Goal: Task Accomplishment & Management: Manage account settings

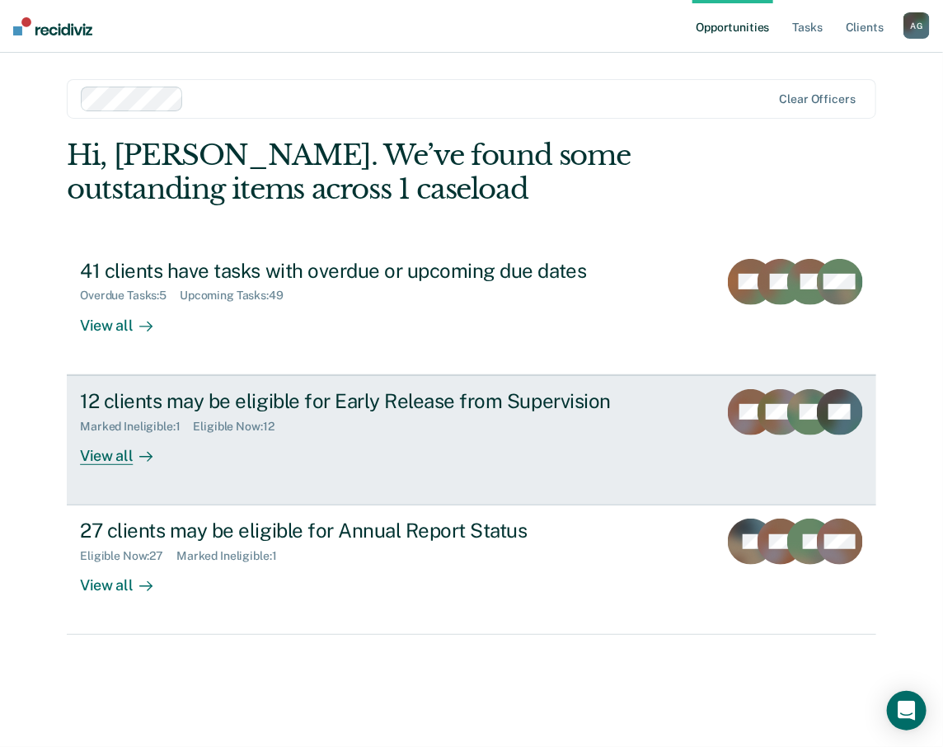
click at [242, 426] on div "Eligible Now : 12" at bounding box center [241, 427] width 94 height 14
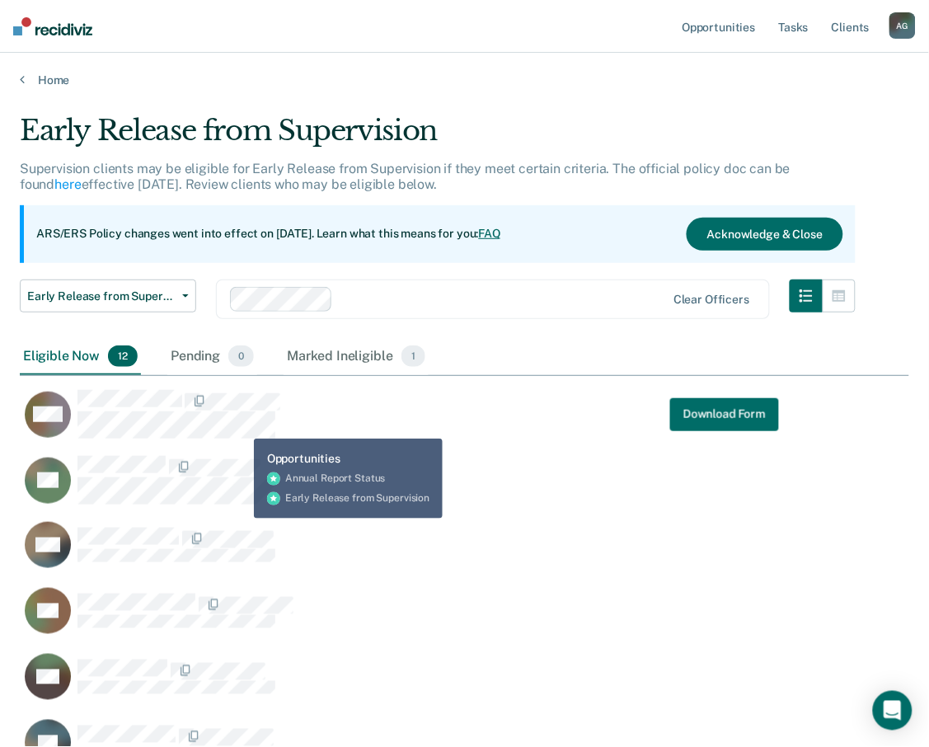
scroll to position [1047, 876]
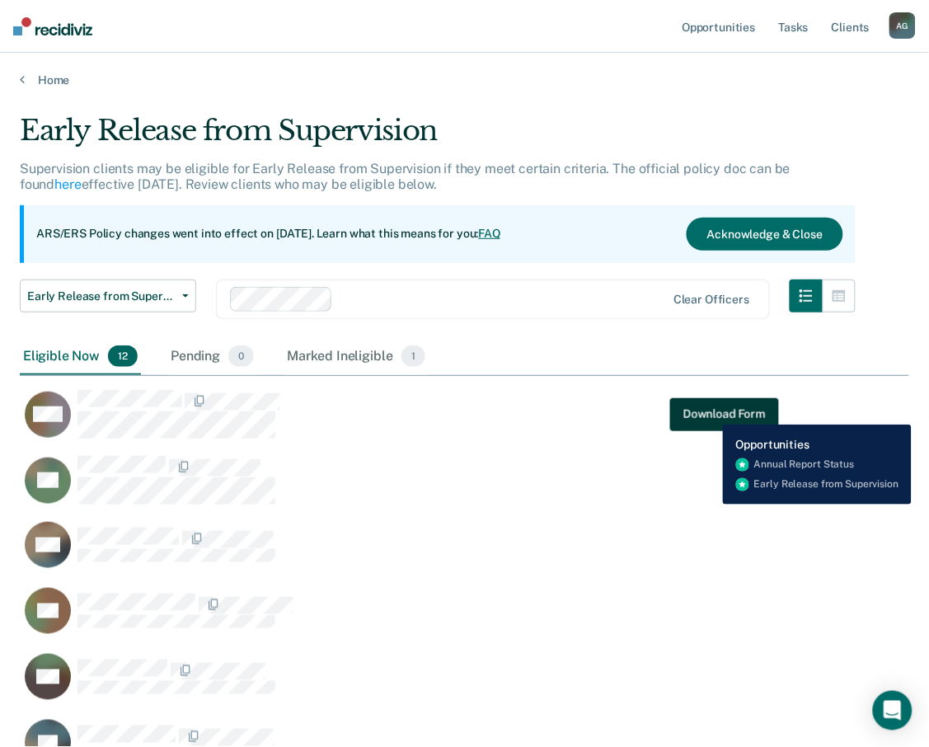
click at [711, 412] on button "Download Form" at bounding box center [724, 413] width 109 height 33
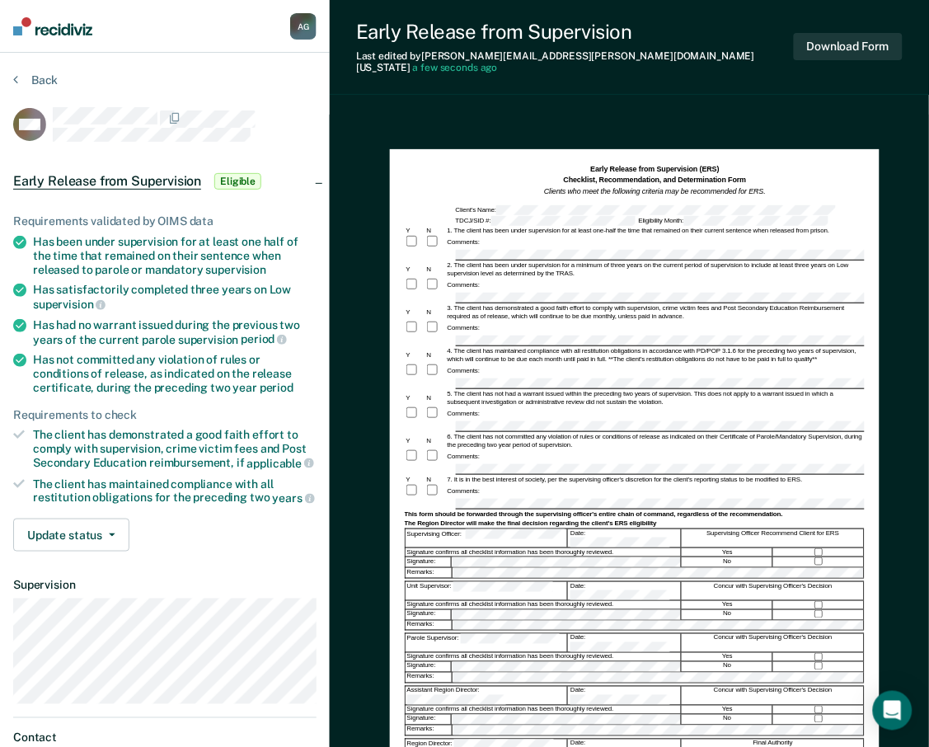
click at [825, 557] on div at bounding box center [819, 562] width 91 height 10
click at [806, 33] on button "Download Form" at bounding box center [848, 46] width 109 height 27
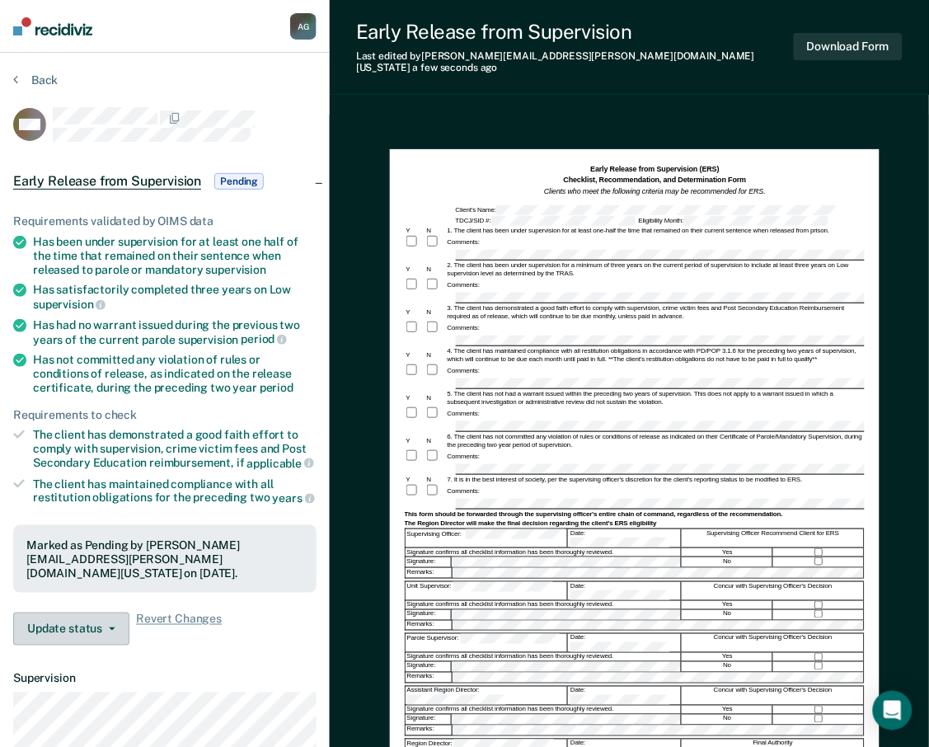
click at [104, 618] on button "Update status" at bounding box center [71, 629] width 116 height 33
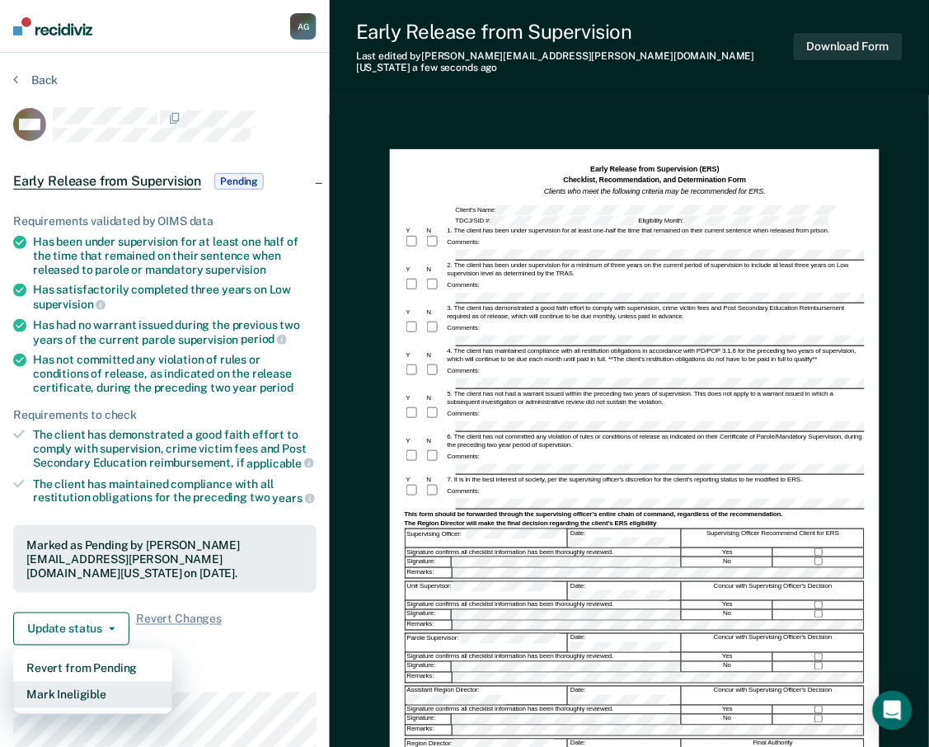
click at [110, 682] on button "Mark Ineligible" at bounding box center [92, 695] width 159 height 26
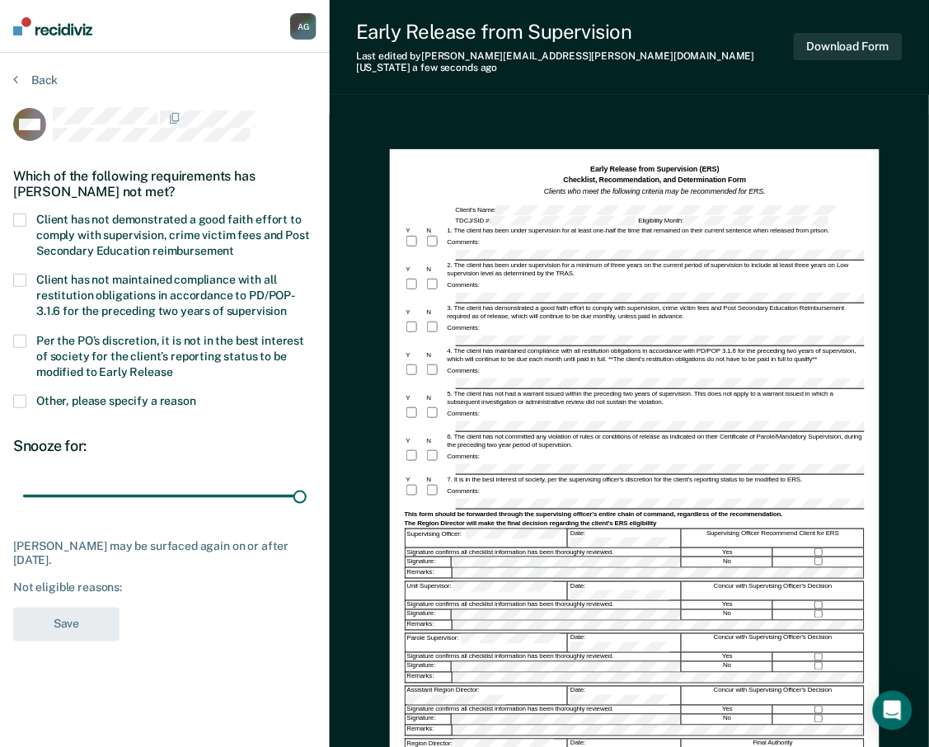
drag, startPoint x: 118, startPoint y: 491, endPoint x: 421, endPoint y: 491, distance: 303.4
type input "90"
click at [307, 491] on input "range" at bounding box center [165, 495] width 284 height 29
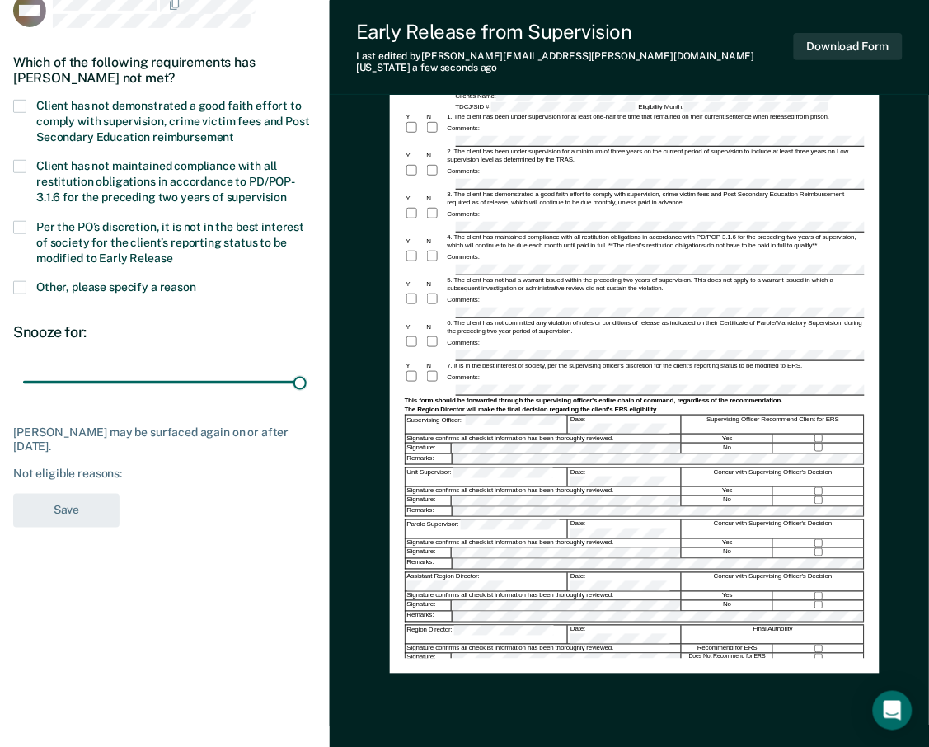
scroll to position [157, 0]
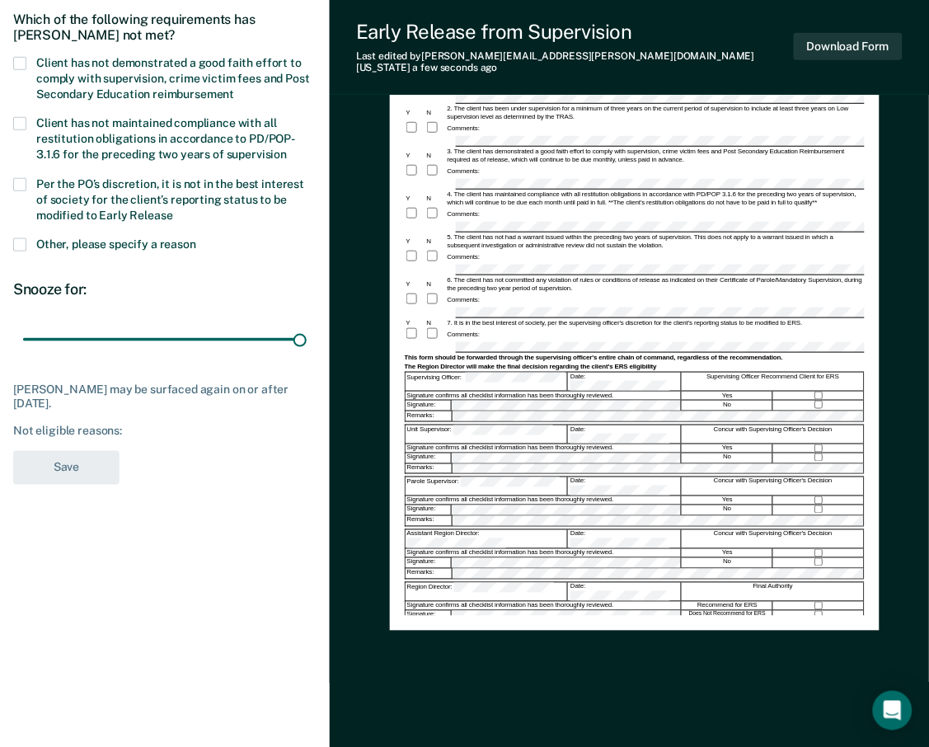
click at [20, 238] on span at bounding box center [19, 244] width 13 height 13
click at [196, 238] on input "Other, please specify a reason" at bounding box center [196, 238] width 0 height 0
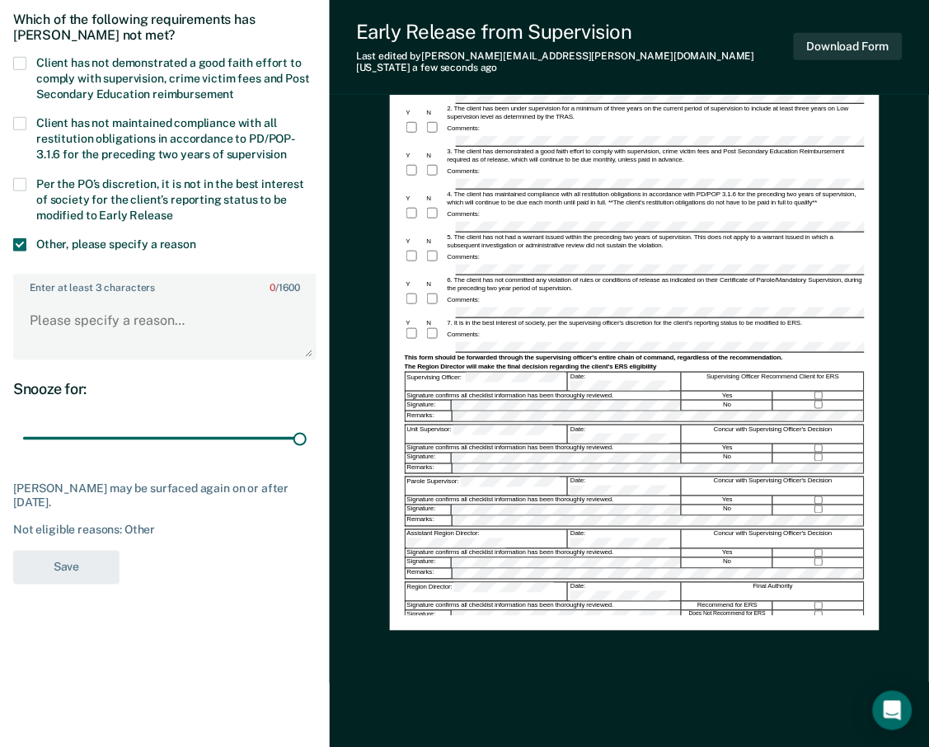
click at [21, 178] on span at bounding box center [19, 184] width 13 height 13
click at [173, 209] on input "Per the PO’s discretion, it is not in the best interest of society for the clie…" at bounding box center [173, 209] width 0 height 0
click at [155, 338] on textarea "Enter at least 3 characters 0 / 1600" at bounding box center [165, 328] width 300 height 61
type textarea "AGG ASSAULT"
click at [54, 559] on button "Save" at bounding box center [66, 568] width 106 height 34
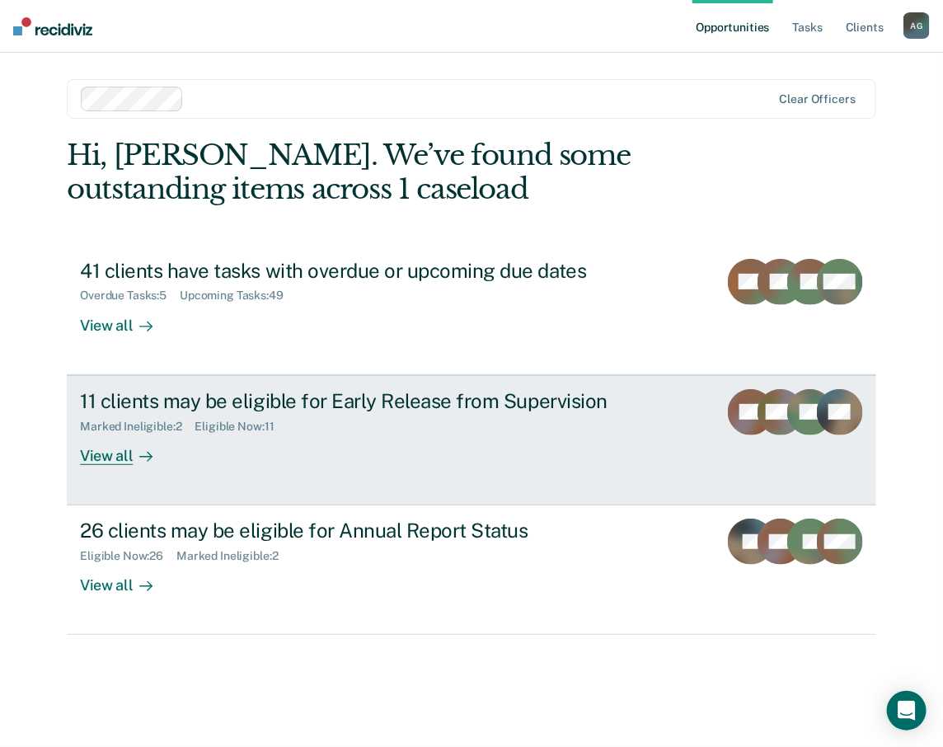
click at [151, 426] on div "Marked Ineligible : 2" at bounding box center [137, 427] width 115 height 14
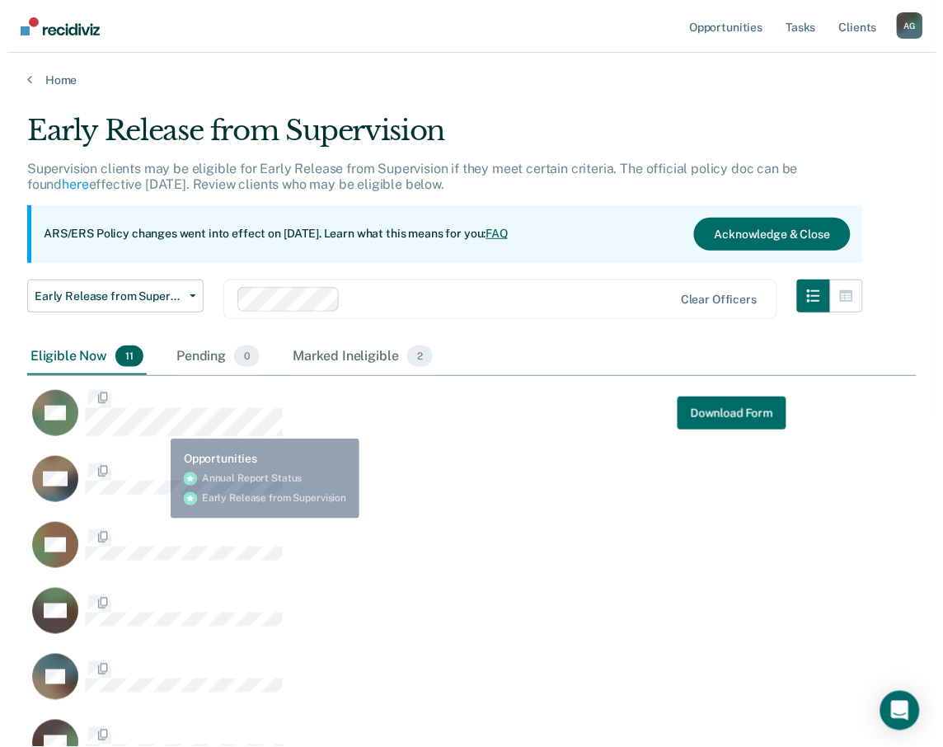
scroll to position [981, 876]
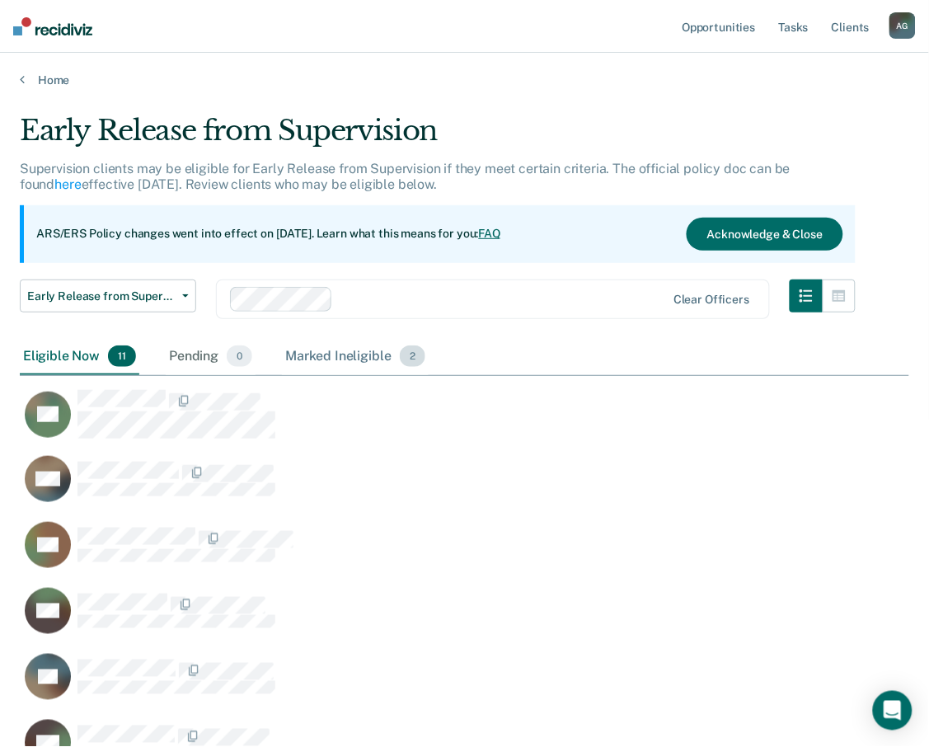
click at [349, 363] on div "Marked Ineligible 2" at bounding box center [355, 357] width 147 height 36
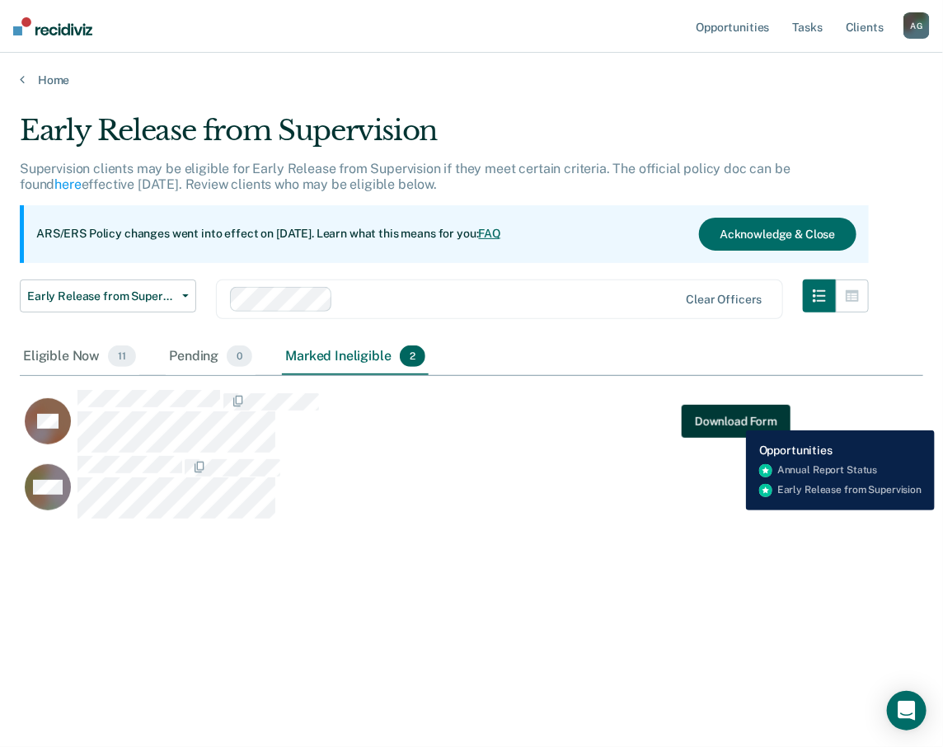
click at [734, 418] on button "Download Form" at bounding box center [736, 421] width 109 height 33
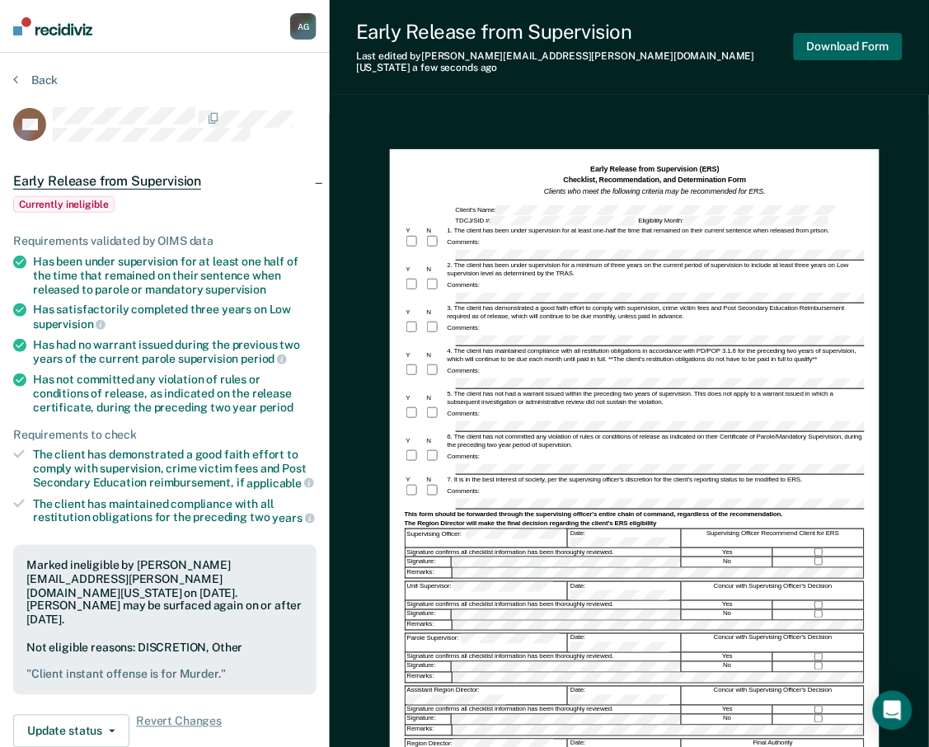
click at [861, 39] on button "Download Form" at bounding box center [848, 46] width 109 height 27
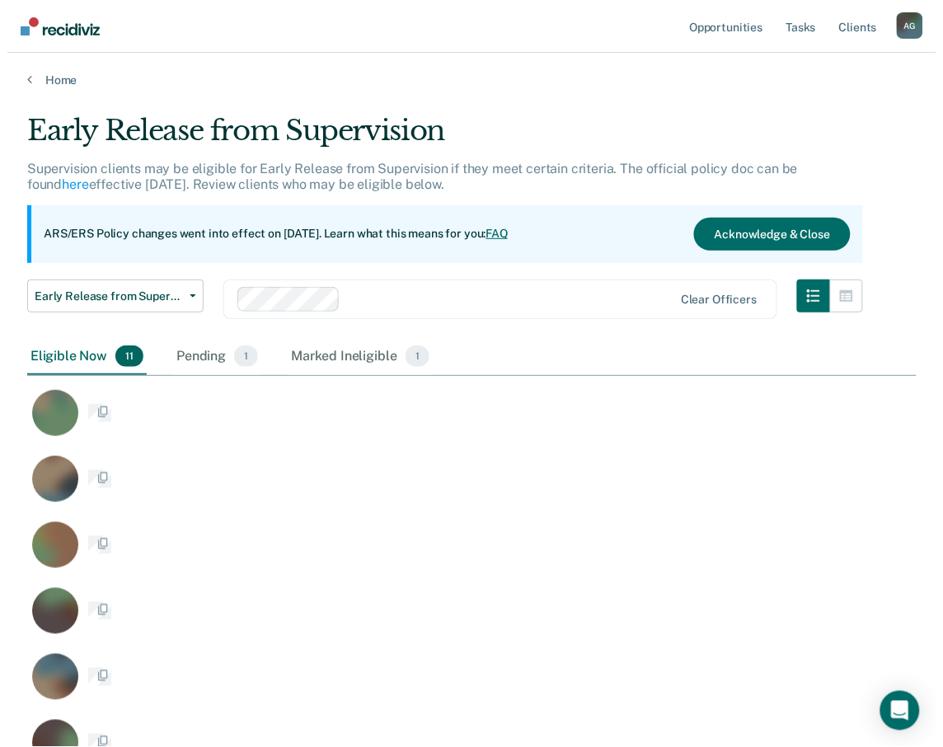
scroll to position [981, 876]
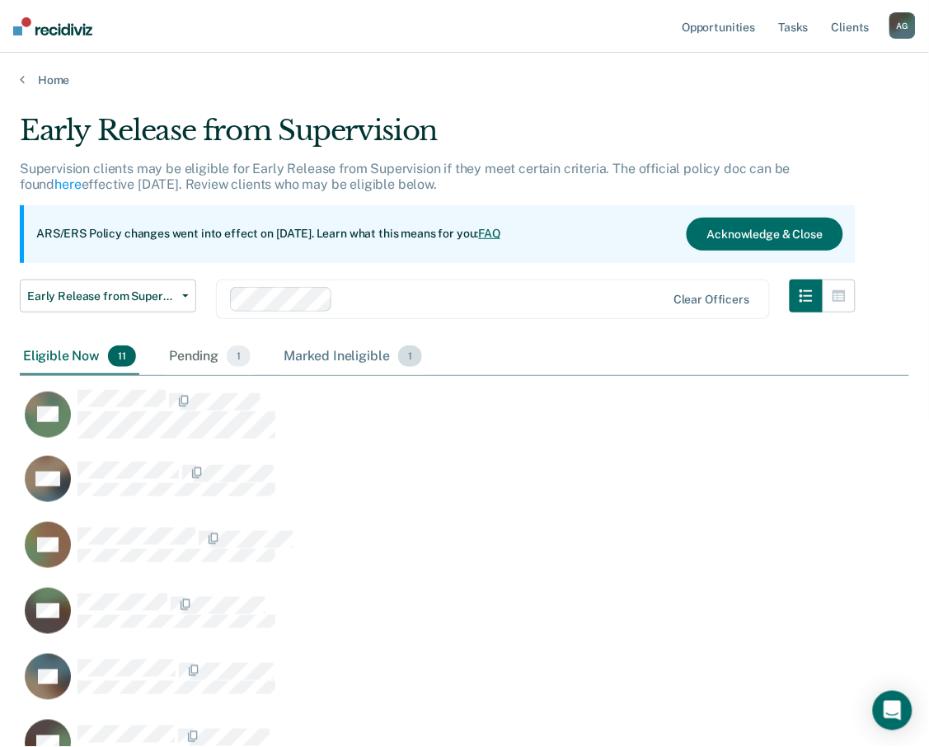
click at [323, 357] on div "Marked Ineligible 1" at bounding box center [352, 357] width 145 height 36
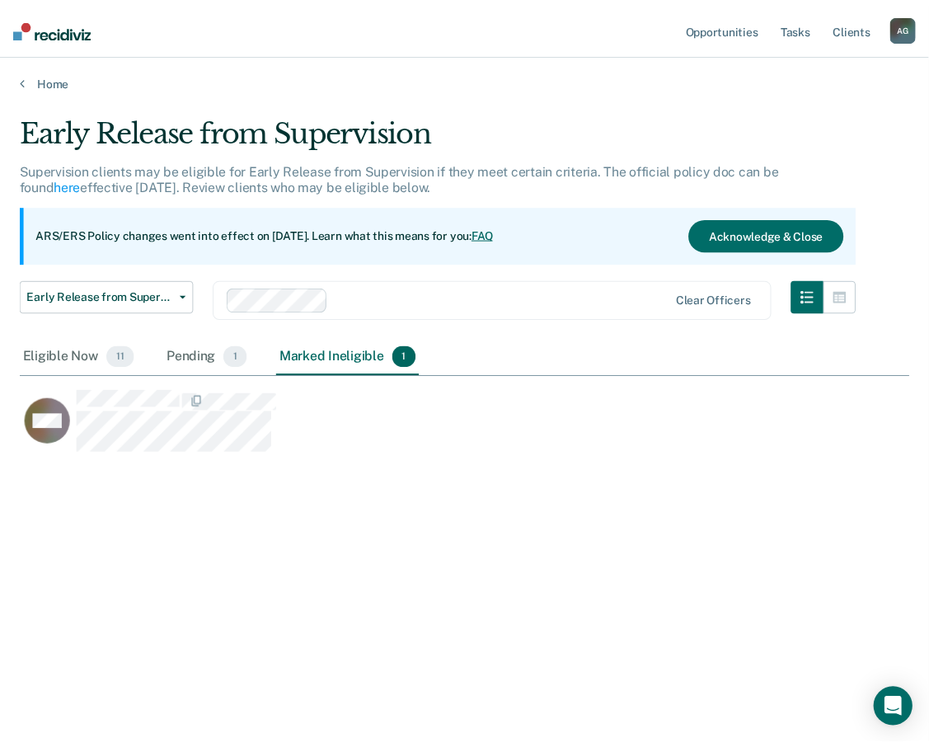
scroll to position [14, 13]
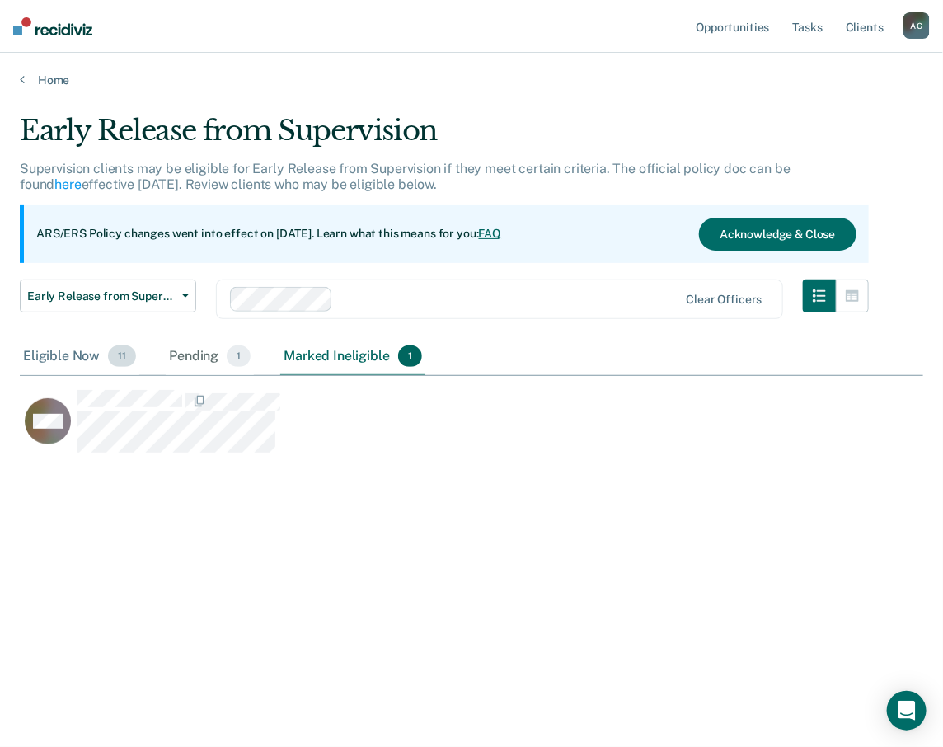
click at [51, 355] on div "Eligible Now 11" at bounding box center [80, 357] width 120 height 36
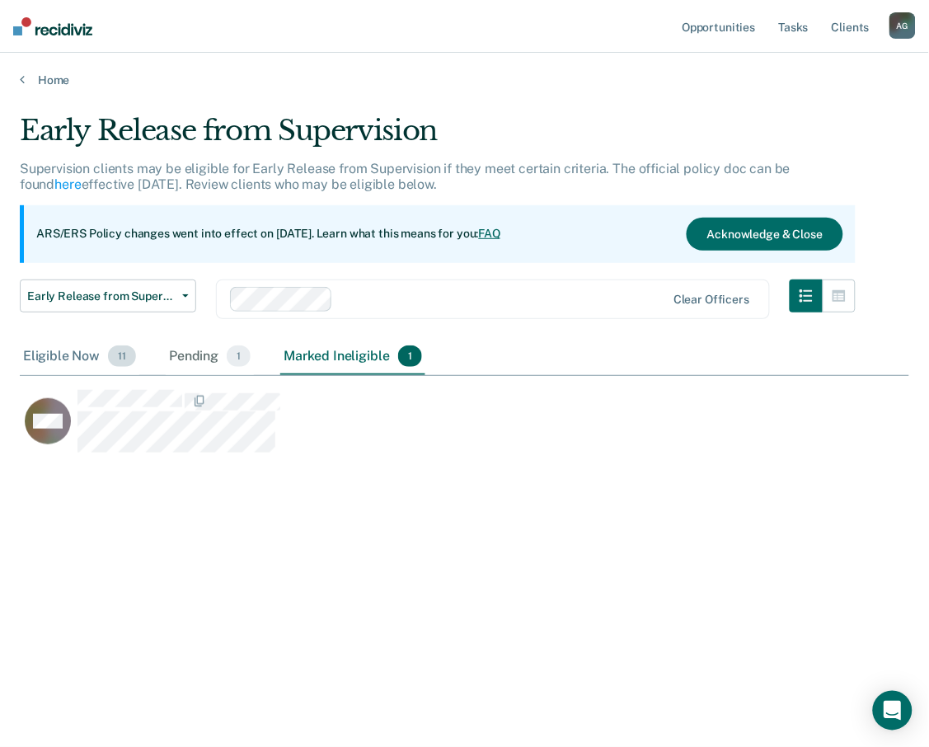
scroll to position [14, 14]
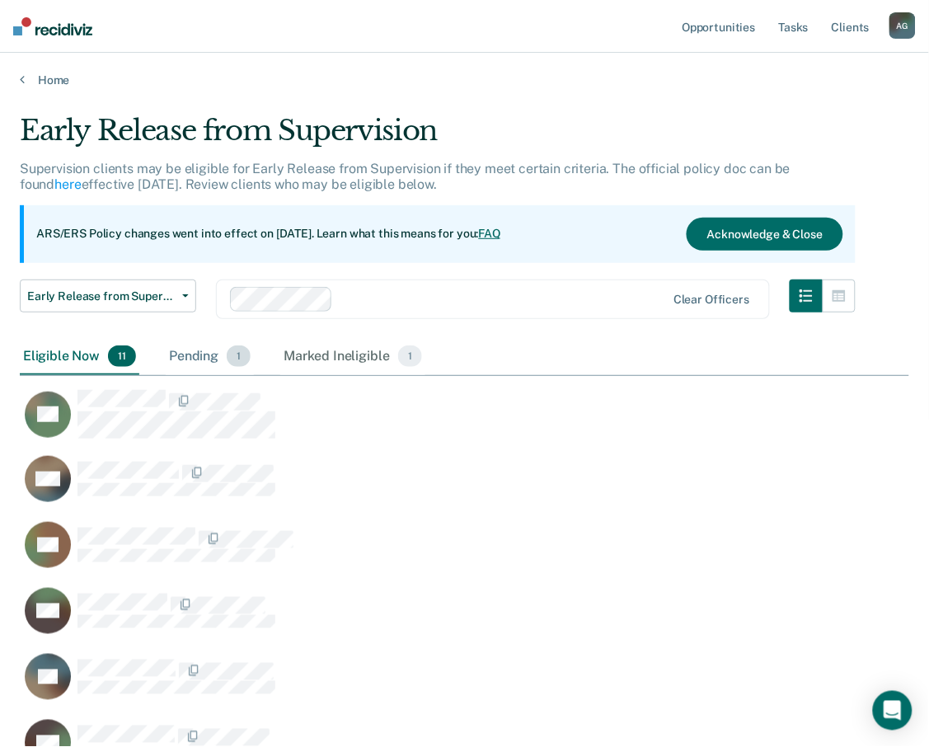
click at [212, 353] on div "Pending 1" at bounding box center [210, 357] width 88 height 36
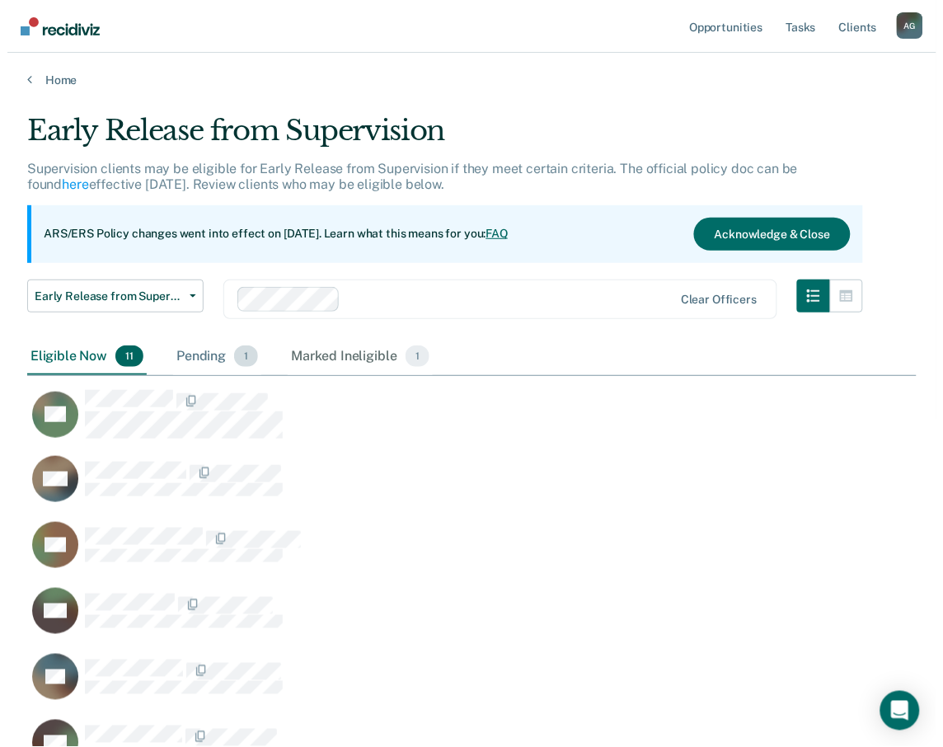
scroll to position [14, 13]
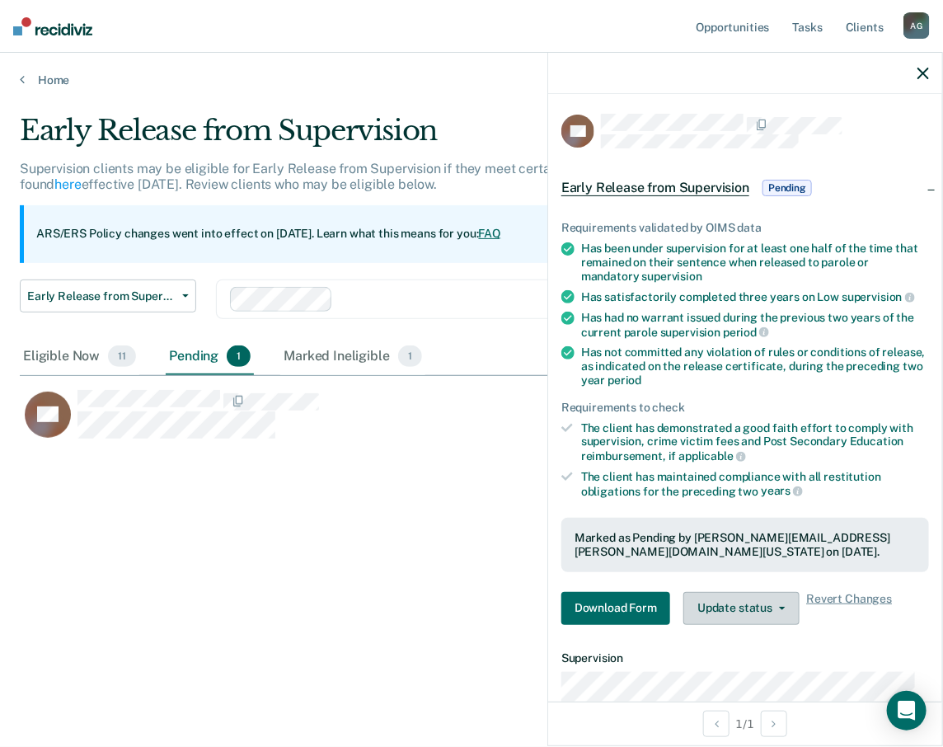
click at [777, 612] on button "Update status" at bounding box center [741, 608] width 116 height 33
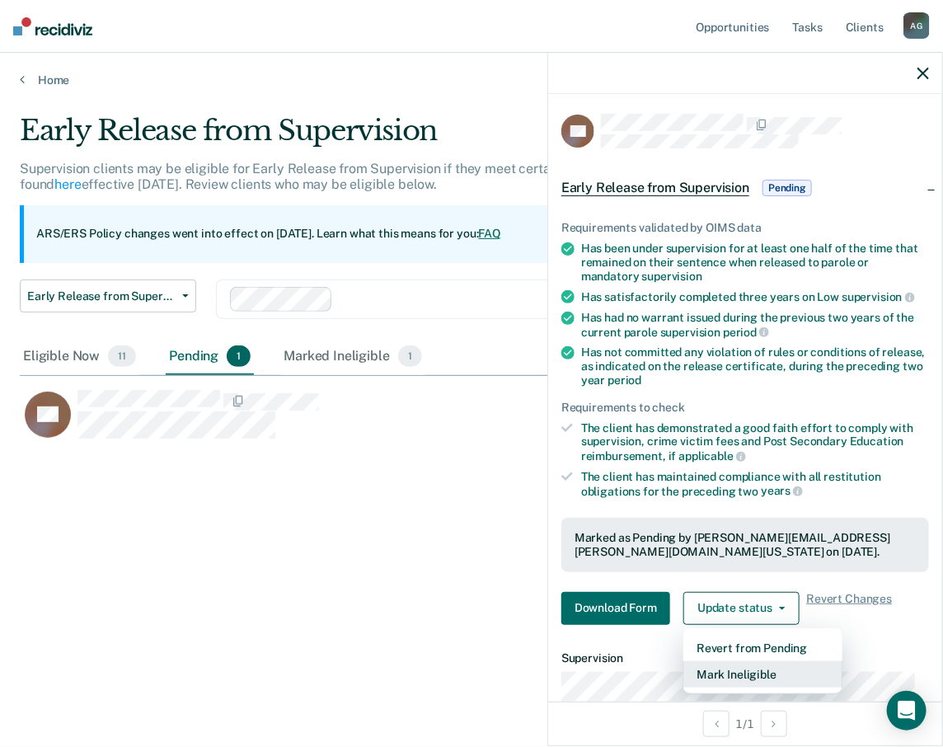
click at [768, 662] on button "Mark Ineligible" at bounding box center [762, 674] width 159 height 26
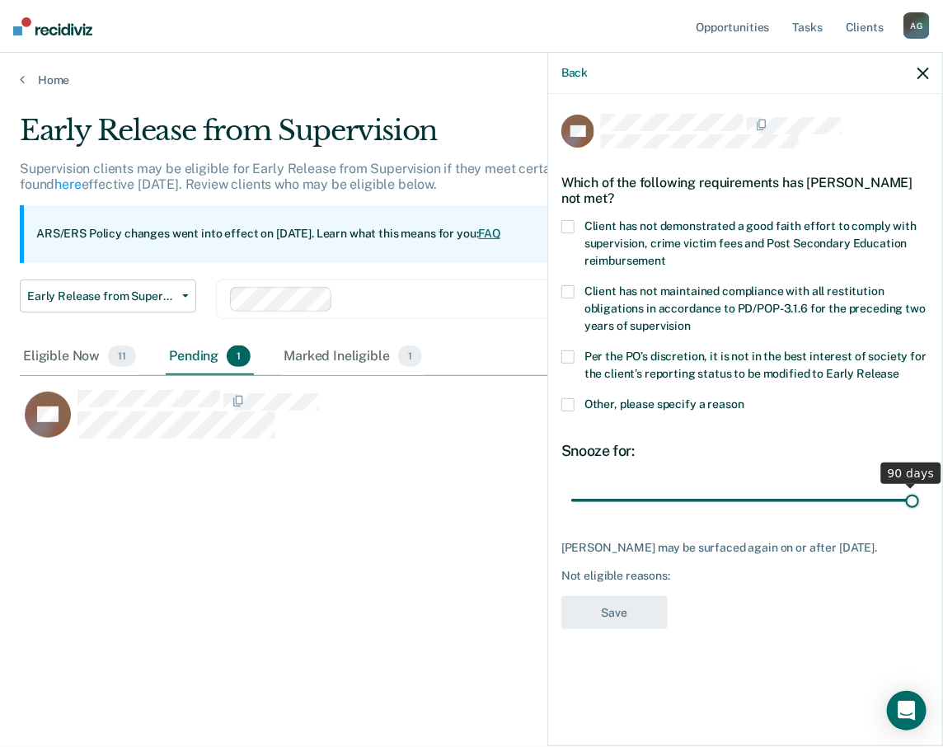
drag, startPoint x: 679, startPoint y: 496, endPoint x: 1044, endPoint y: 606, distance: 380.8
type input "90"
click at [919, 514] on input "range" at bounding box center [745, 500] width 348 height 29
click at [566, 352] on span at bounding box center [567, 356] width 13 height 13
click at [900, 368] on input "Per the PO’s discretion, it is not in the best interest of society for the clie…" at bounding box center [900, 368] width 0 height 0
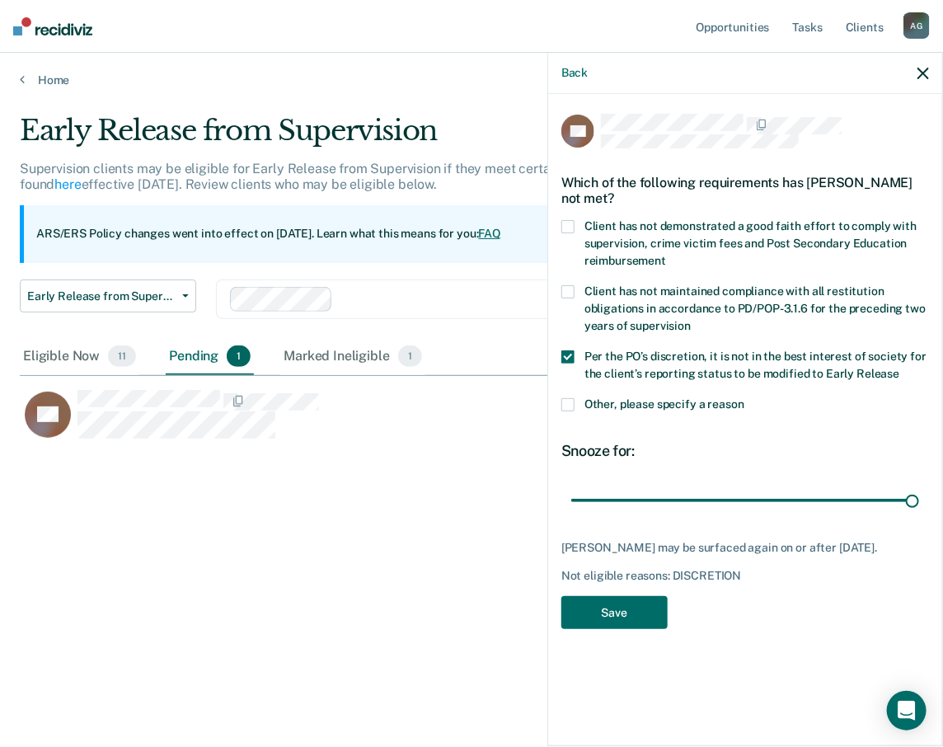
click at [566, 399] on span at bounding box center [567, 404] width 13 height 13
click at [745, 398] on input "Other, please specify a reason" at bounding box center [745, 398] width 0 height 0
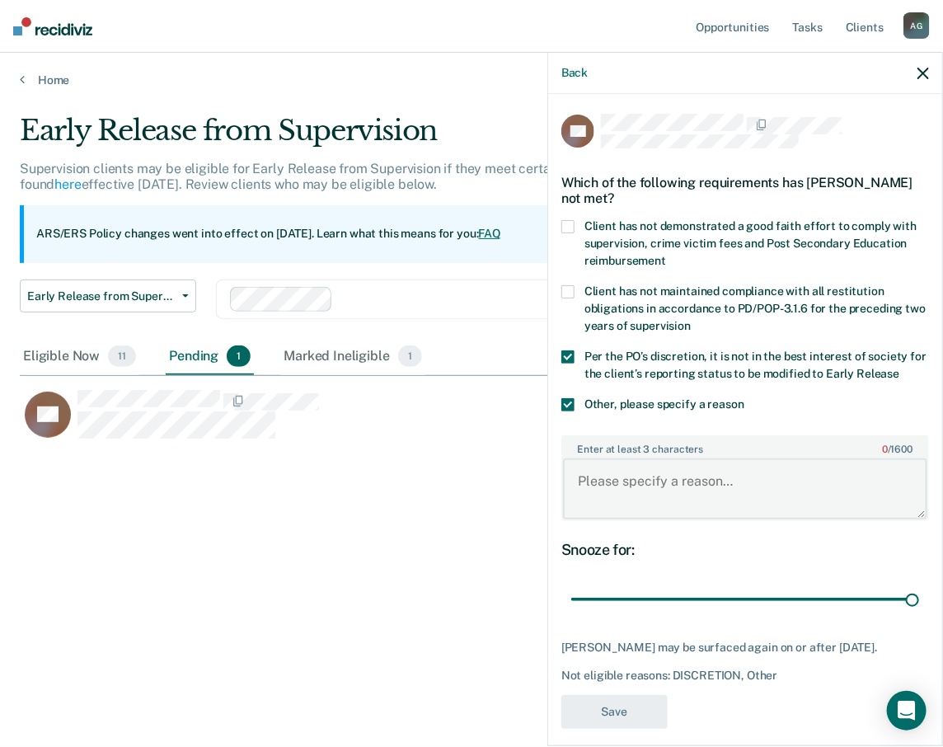
click at [654, 493] on textarea "Enter at least 3 characters 0 / 1600" at bounding box center [745, 488] width 364 height 61
type textarea "IO was murder of her nine month of child"
click at [640, 707] on button "Save" at bounding box center [614, 712] width 106 height 34
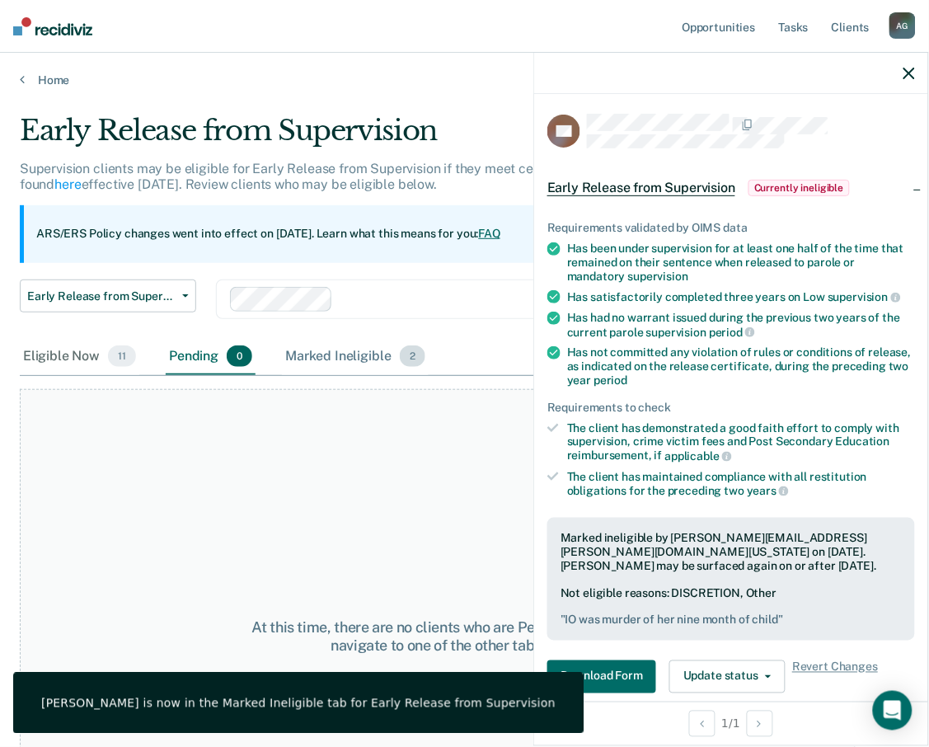
click at [333, 350] on div "Marked Ineligible 2" at bounding box center [355, 357] width 147 height 36
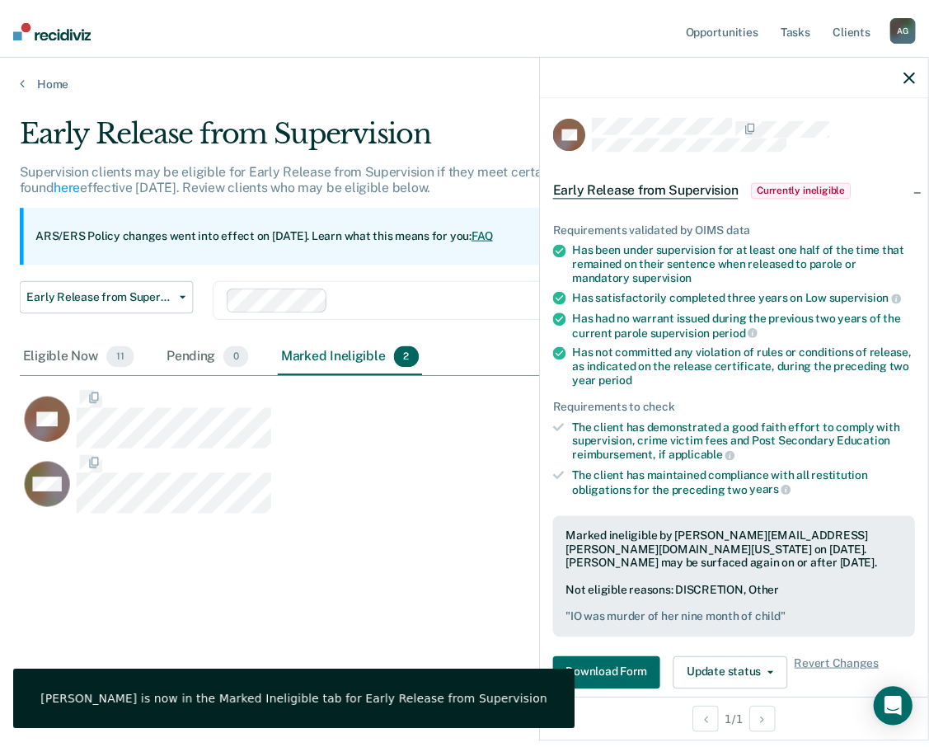
scroll to position [496, 890]
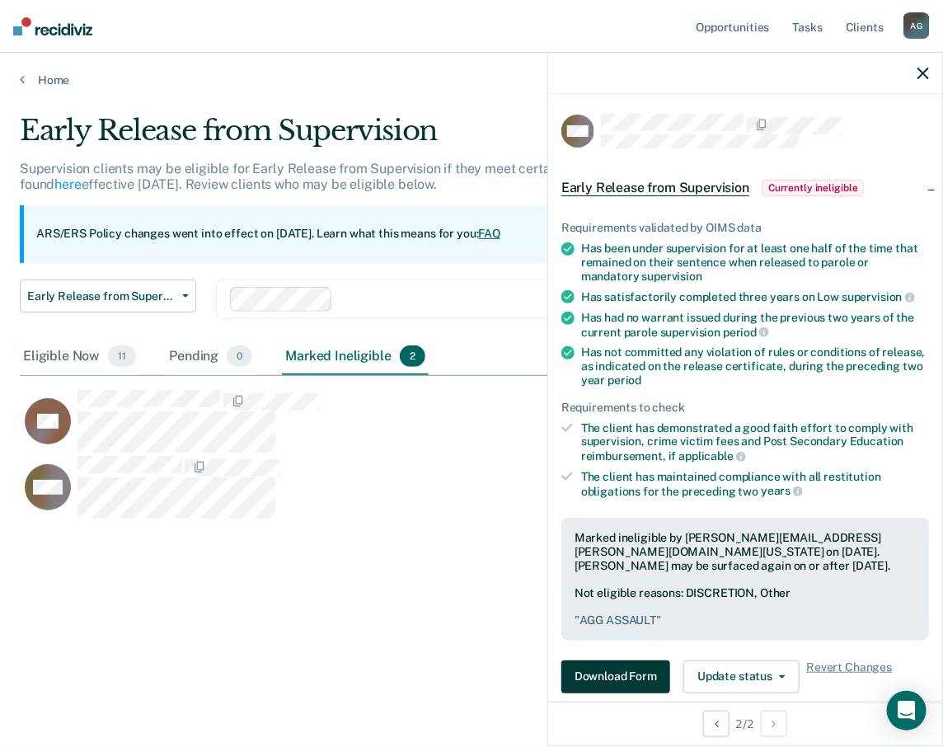
click at [635, 670] on button "Download Form" at bounding box center [615, 676] width 109 height 33
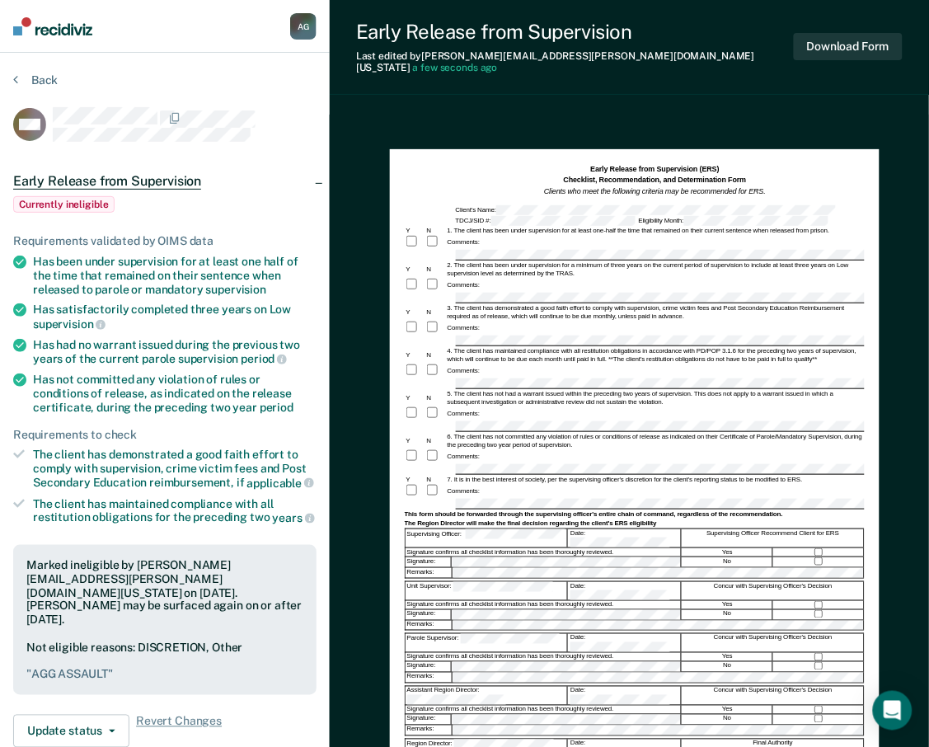
click at [875, 21] on div "Download Form" at bounding box center [848, 47] width 109 height 54
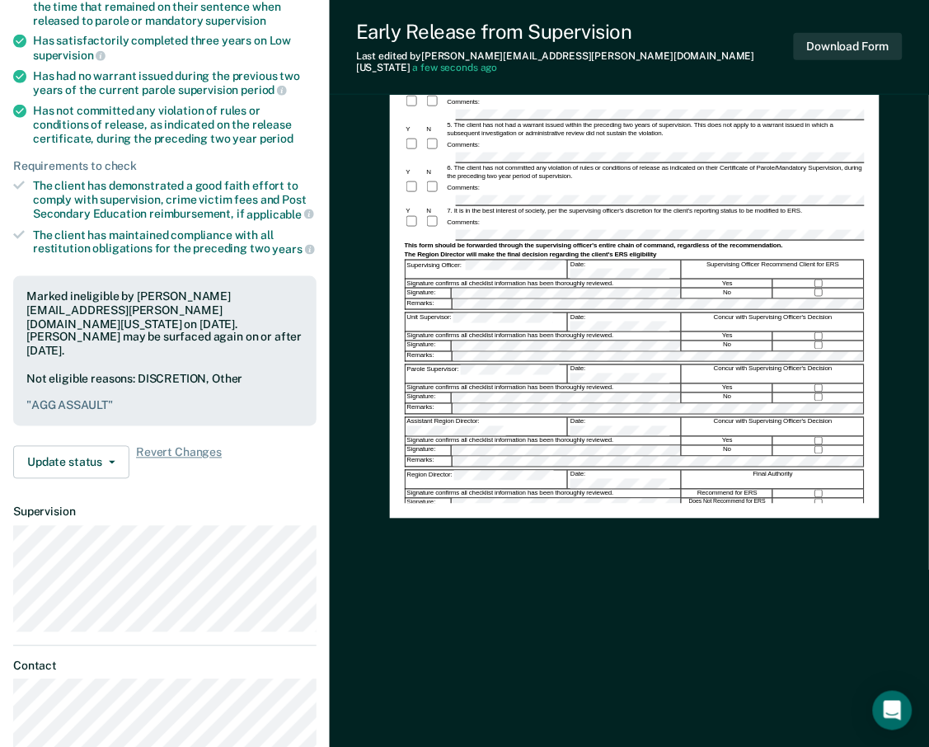
scroll to position [275, 0]
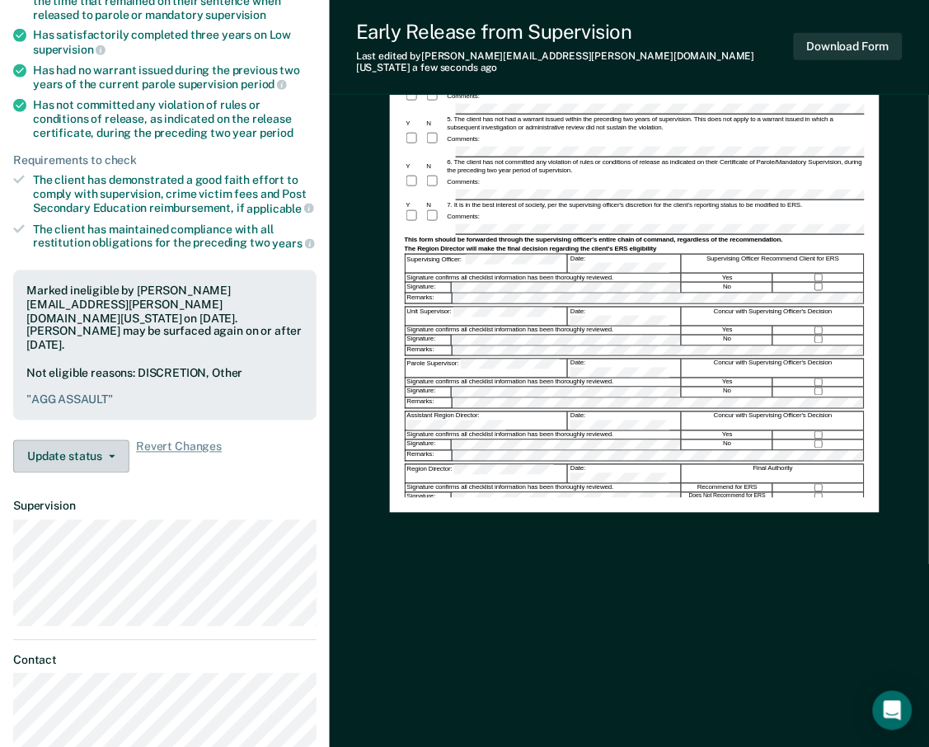
click at [105, 433] on div "Requirements validated by OIMS data Has been under supervision for at least one…" at bounding box center [165, 209] width 330 height 553
click at [105, 440] on button "Update status" at bounding box center [71, 456] width 116 height 33
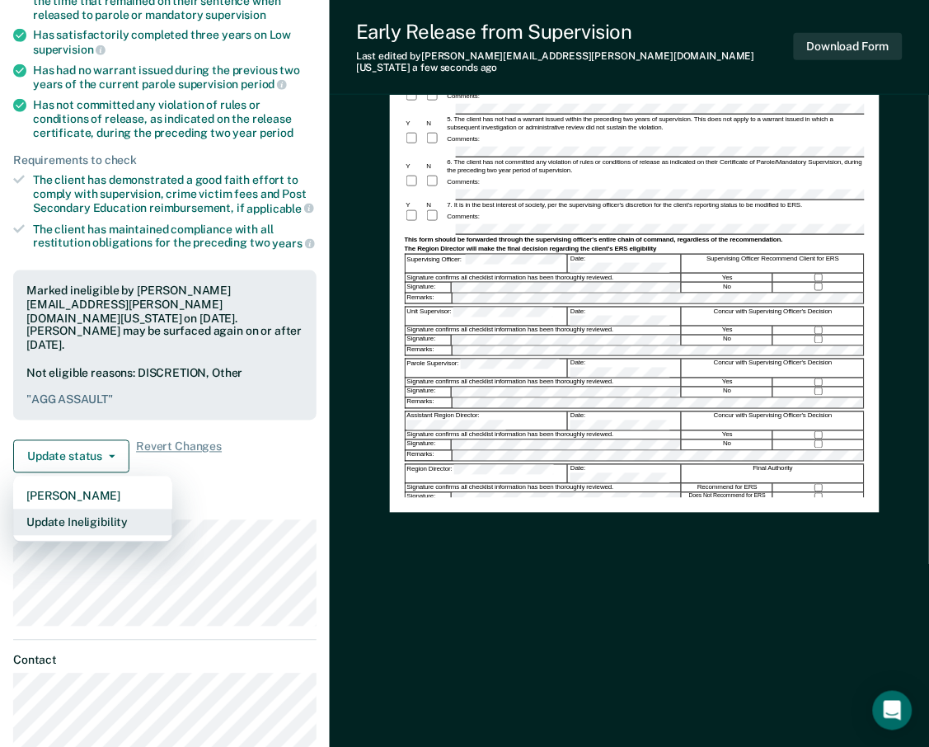
click at [124, 510] on button "Update Ineligibility" at bounding box center [92, 523] width 159 height 26
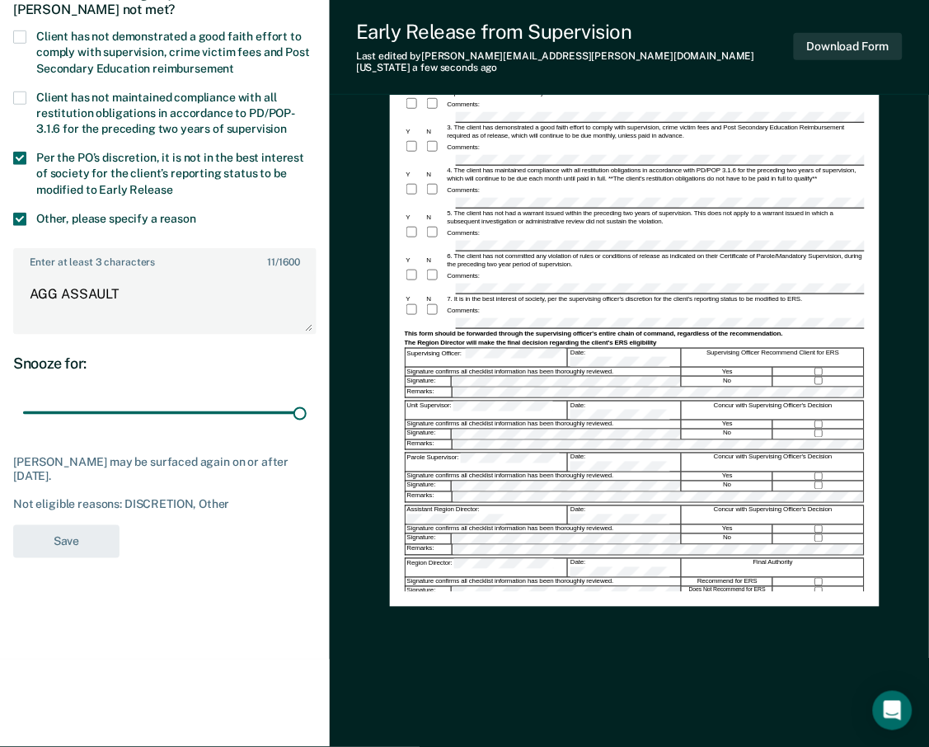
scroll to position [157, 0]
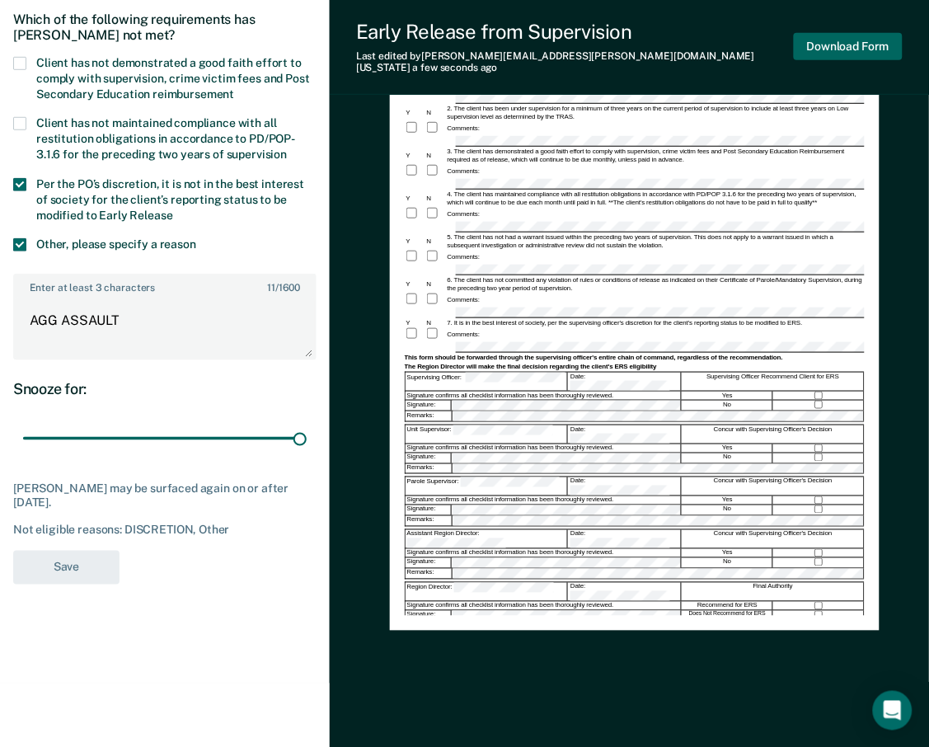
click at [852, 42] on button "Download Form" at bounding box center [848, 46] width 109 height 27
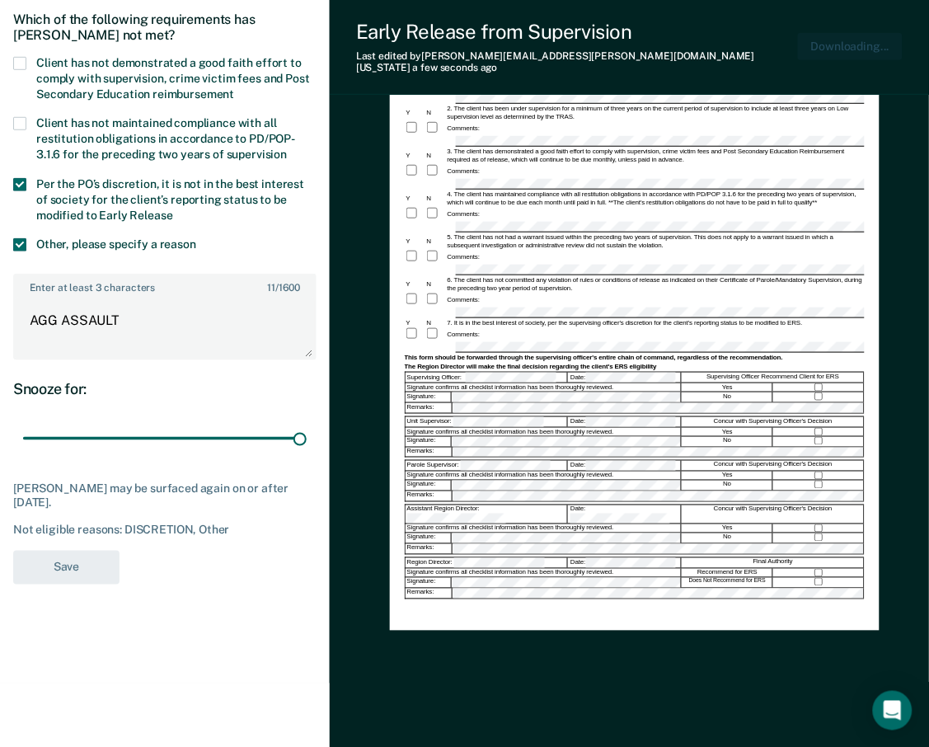
scroll to position [0, 0]
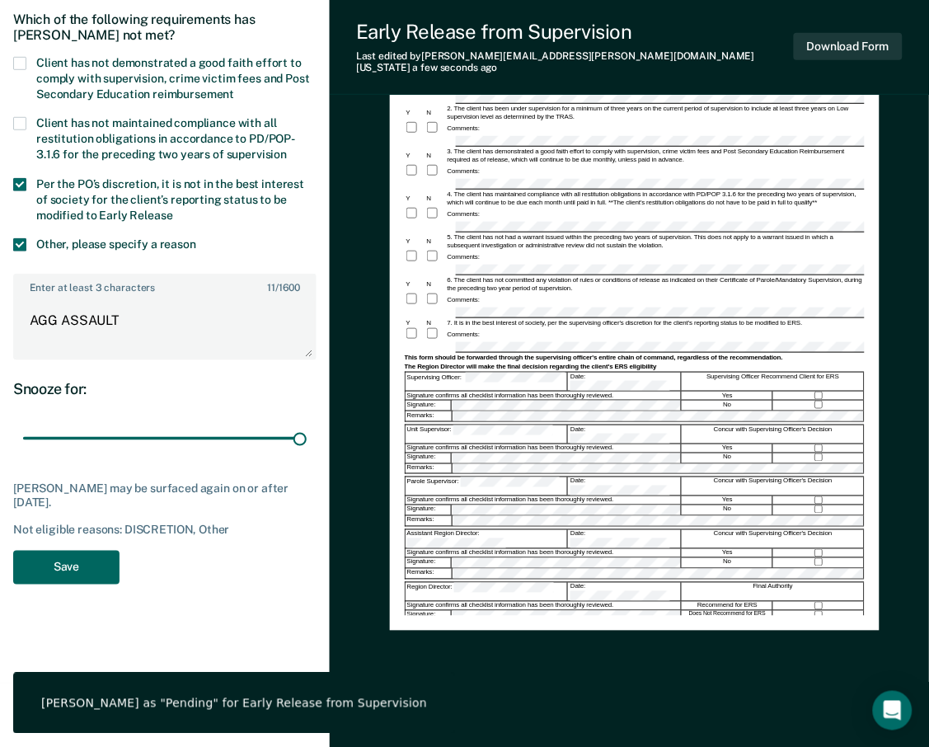
click at [72, 562] on button "Save" at bounding box center [66, 568] width 106 height 34
